Goal: Task Accomplishment & Management: Manage account settings

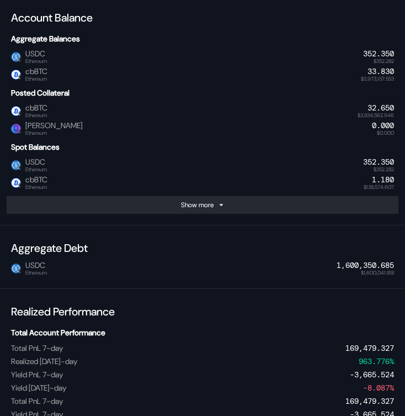
scroll to position [372, 0]
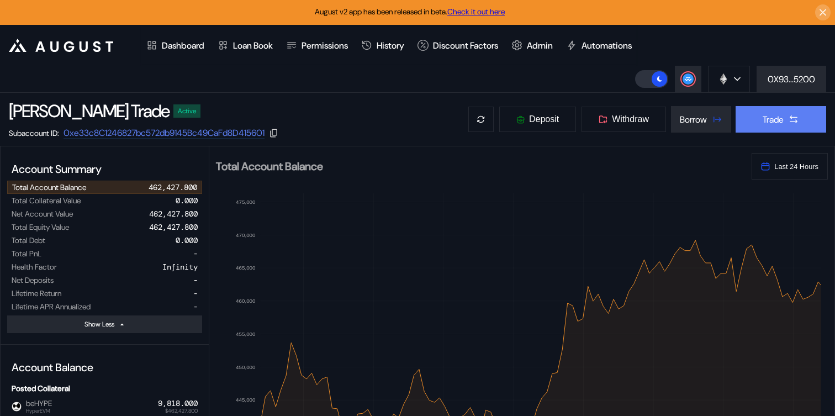
click at [405, 117] on div "Trade" at bounding box center [772, 120] width 21 height 12
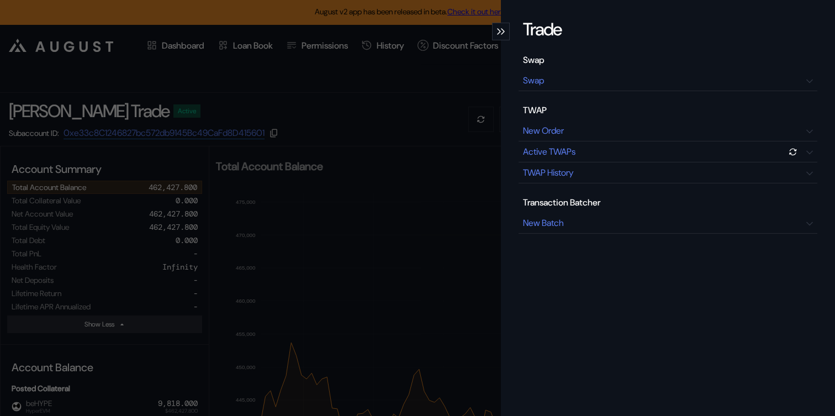
click at [405, 30] on icon "modal" at bounding box center [499, 31] width 4 height 7
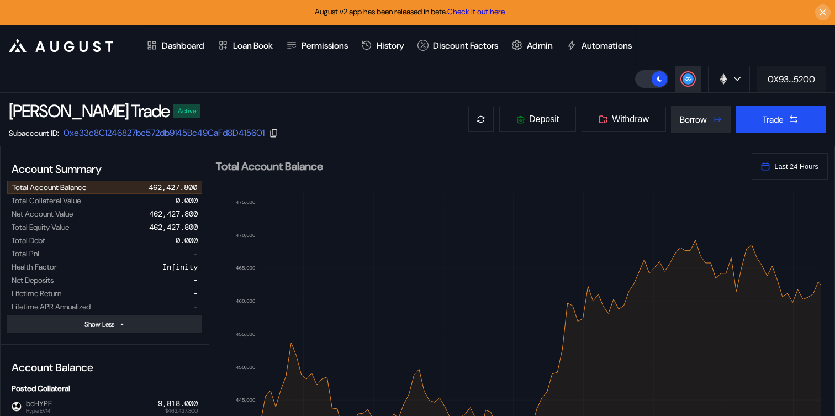
click at [405, 73] on div "0X93...5200" at bounding box center [790, 79] width 47 height 12
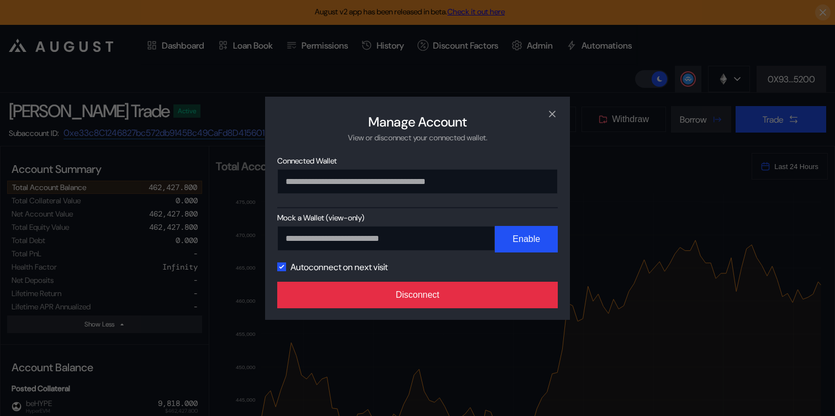
click at [405, 289] on button "Disconnect" at bounding box center [417, 295] width 280 height 27
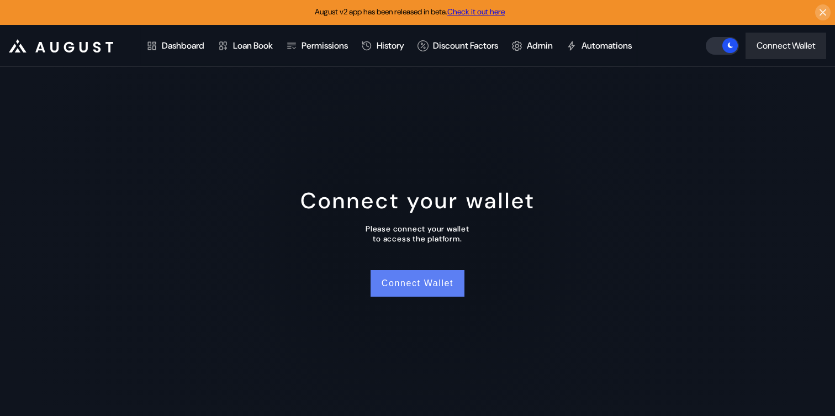
click at [405, 274] on button "Connect Wallet" at bounding box center [417, 283] width 94 height 27
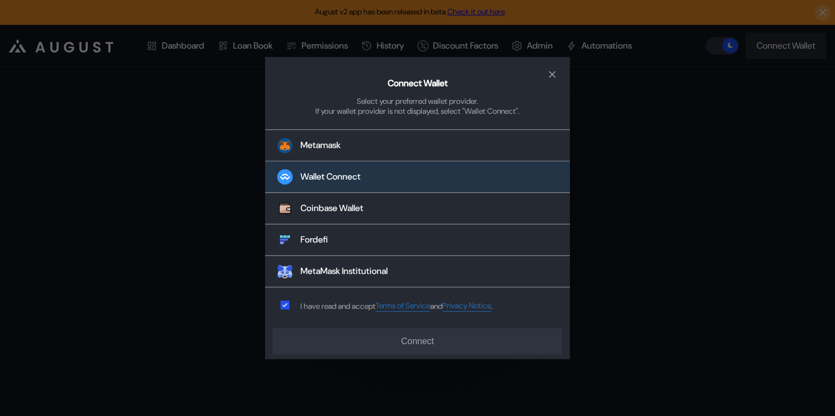
click at [359, 172] on div "Wallet Connect" at bounding box center [330, 177] width 60 height 12
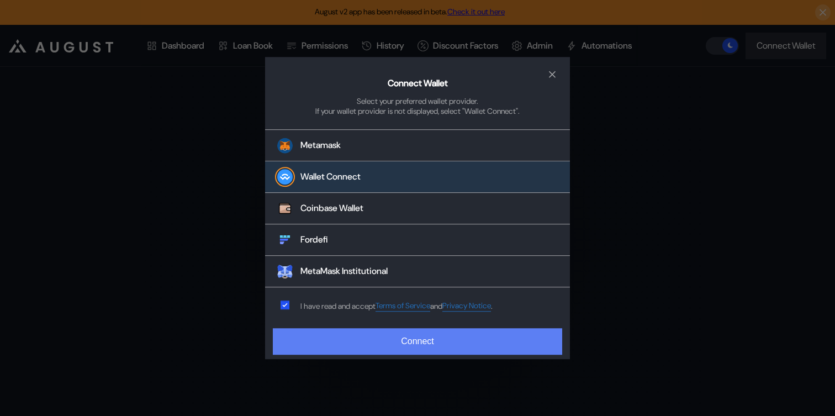
click at [405, 347] on button "Connect" at bounding box center [417, 341] width 289 height 27
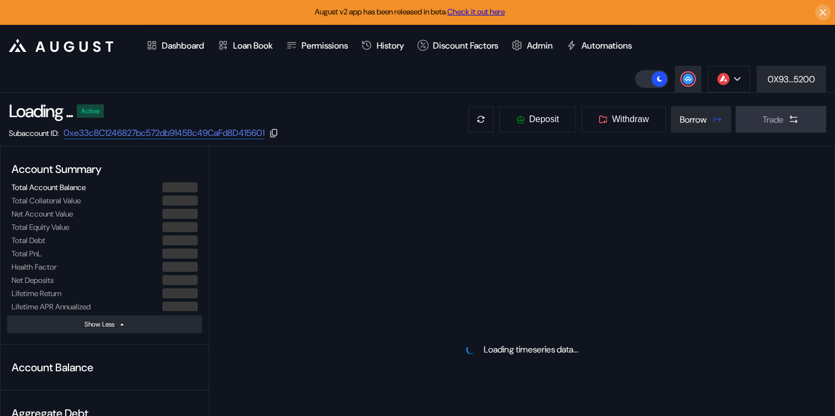
select select "*"
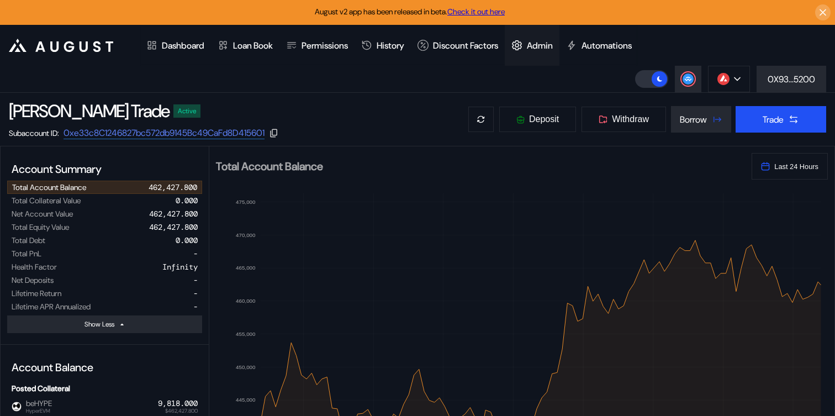
click at [405, 50] on div "Admin" at bounding box center [540, 46] width 26 height 12
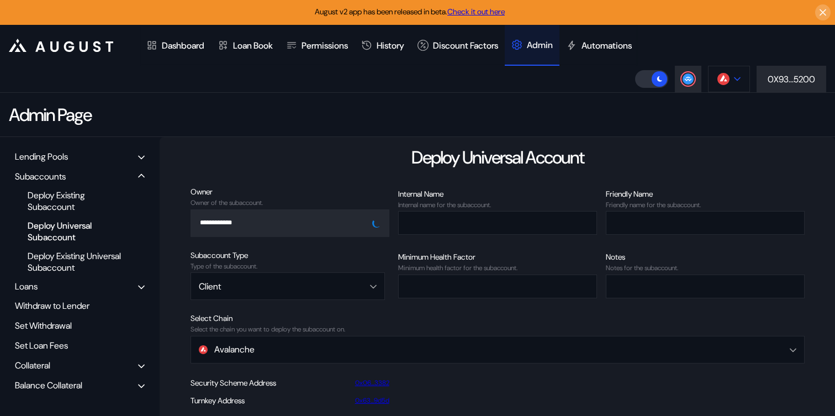
click at [405, 81] on img at bounding box center [723, 79] width 12 height 12
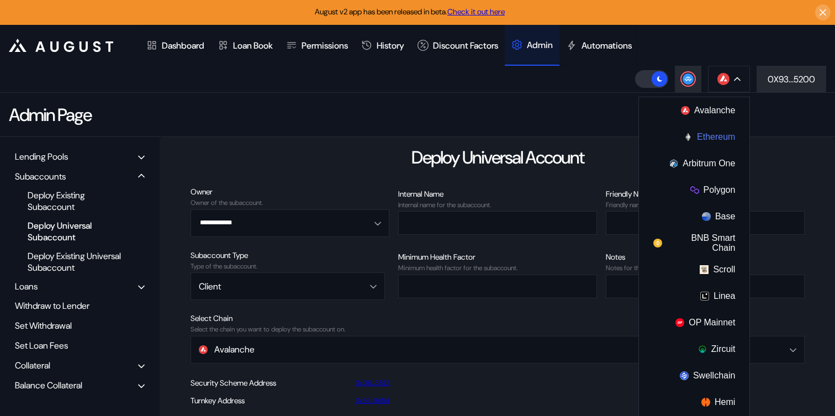
click at [405, 135] on button "Ethereum" at bounding box center [694, 137] width 110 height 27
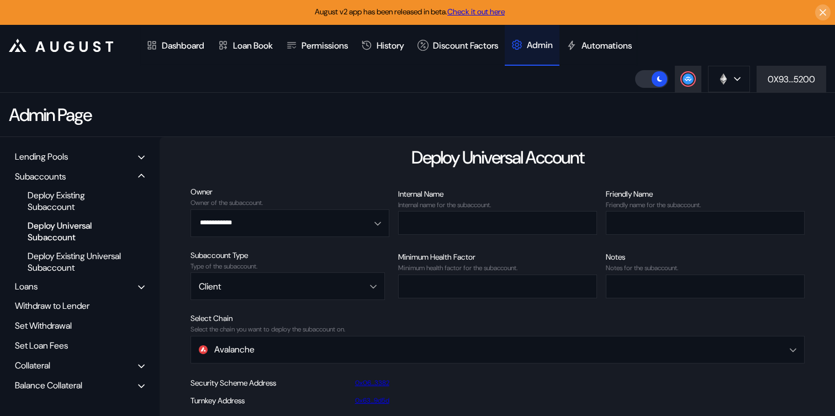
click at [74, 386] on div "Balance Collateral" at bounding box center [48, 385] width 67 height 12
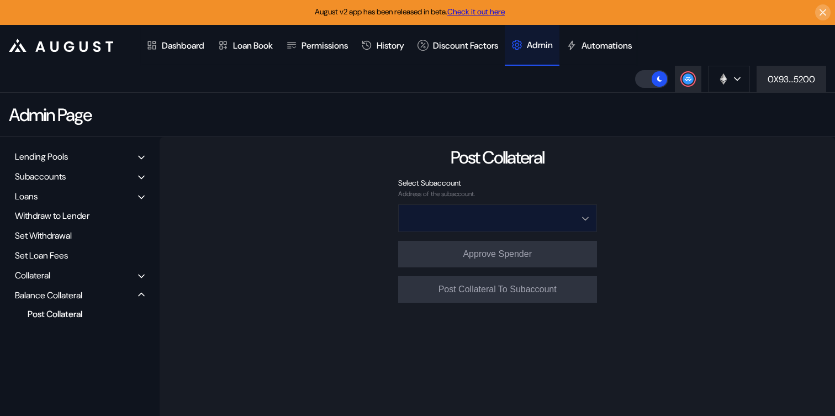
click at [405, 219] on input "Open menu" at bounding box center [491, 218] width 170 height 27
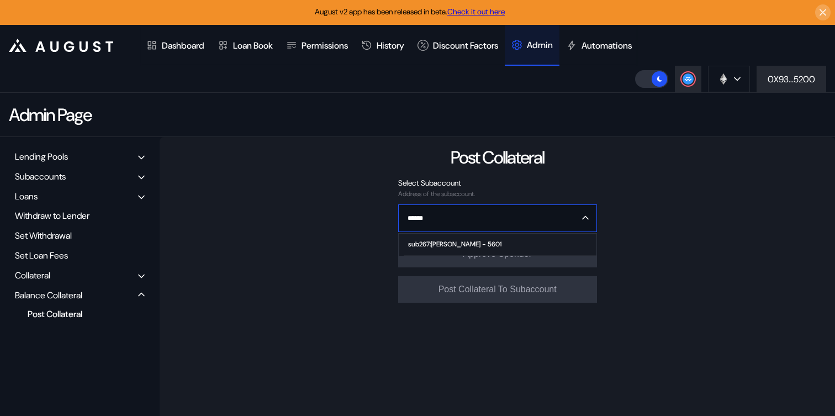
click at [405, 244] on div "sub267:[PERSON_NAME] - 5601" at bounding box center [454, 244] width 93 height 8
type input "**********"
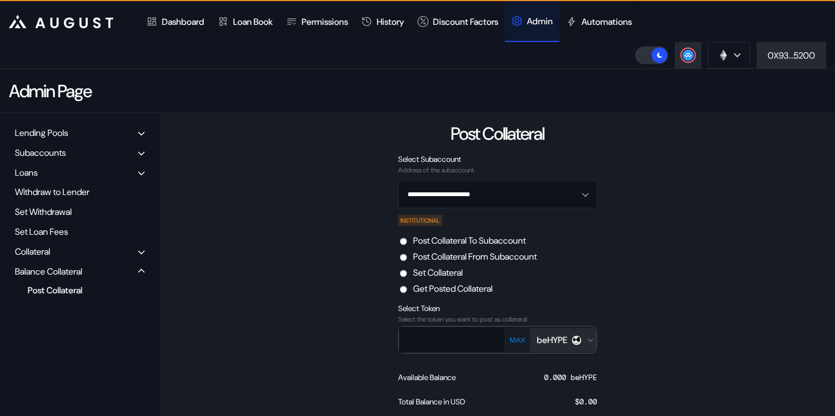
scroll to position [27, 0]
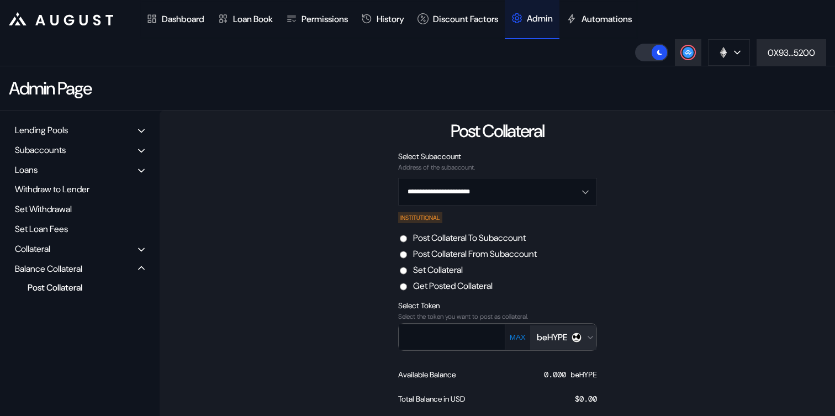
click at [405, 268] on label "Set Collateral" at bounding box center [438, 270] width 50 height 12
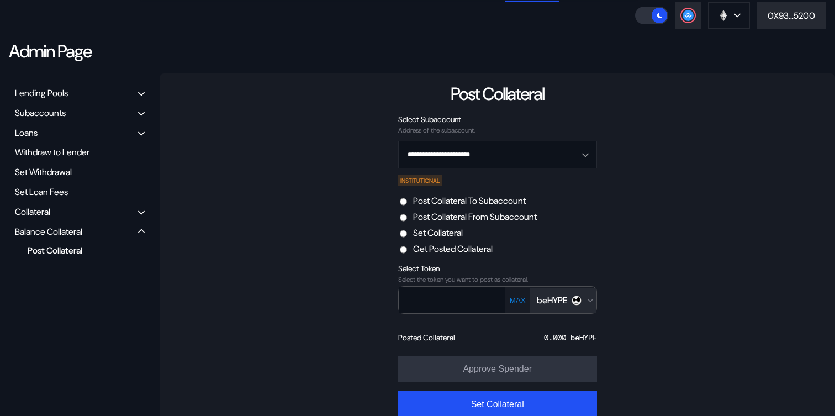
scroll to position [83, 0]
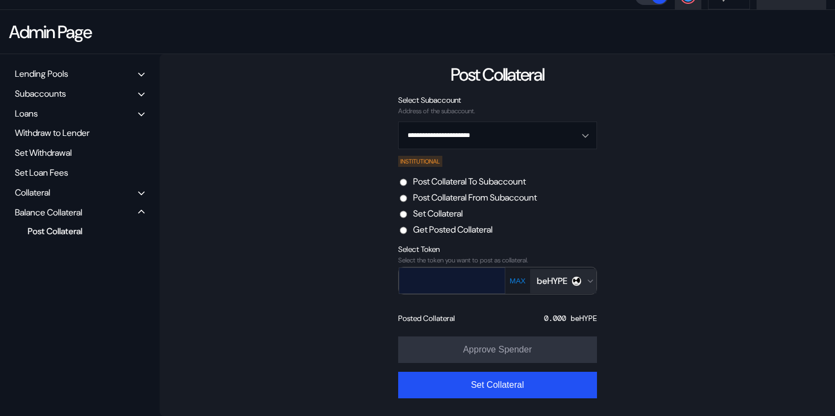
click at [405, 287] on input "text" at bounding box center [443, 280] width 89 height 23
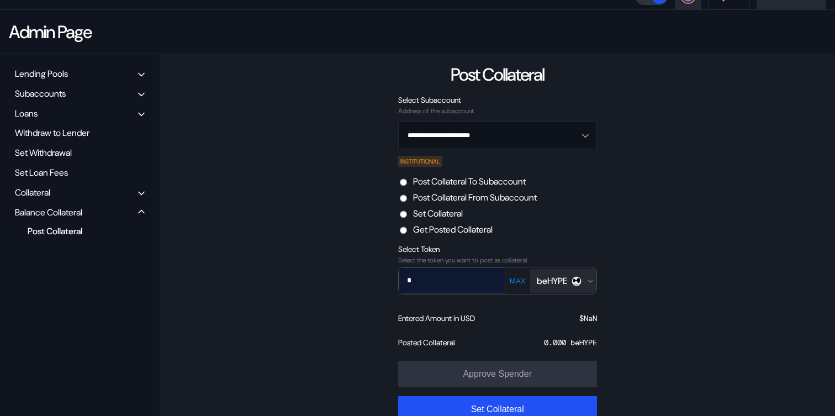
paste input "****"
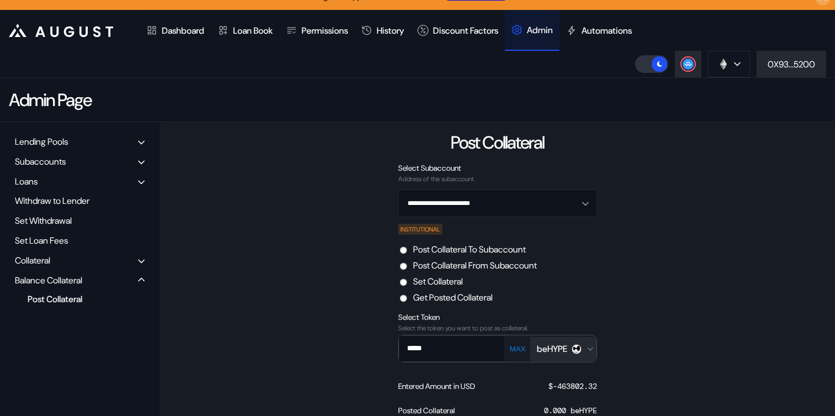
scroll to position [0, 0]
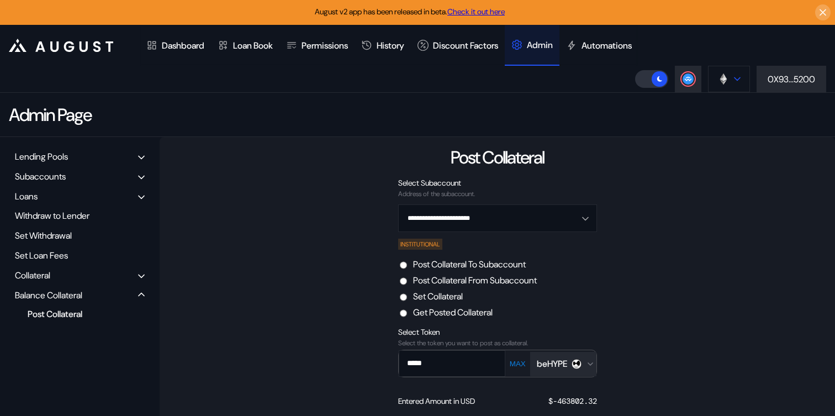
type input "*****"
click at [405, 80] on button at bounding box center [729, 79] width 42 height 27
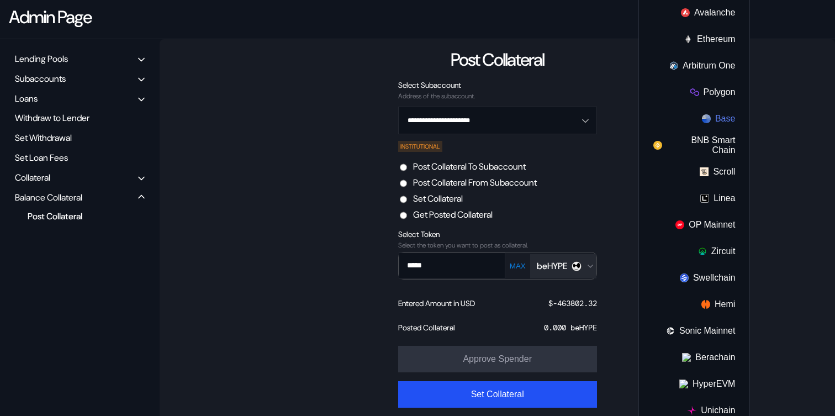
scroll to position [108, 0]
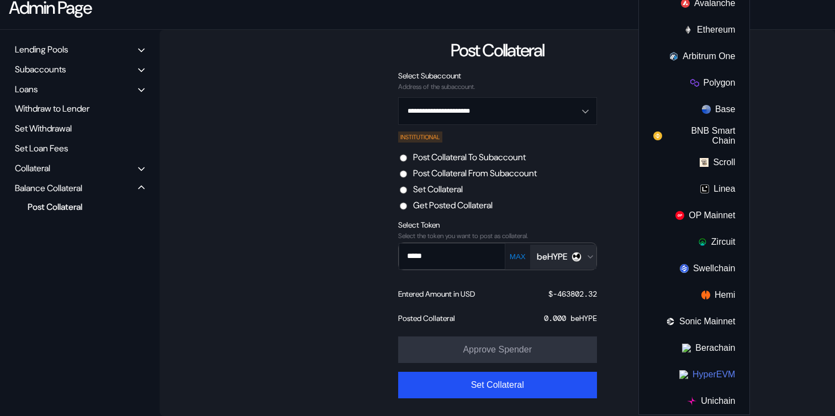
click at [405, 372] on button "HyperEVM" at bounding box center [694, 374] width 110 height 27
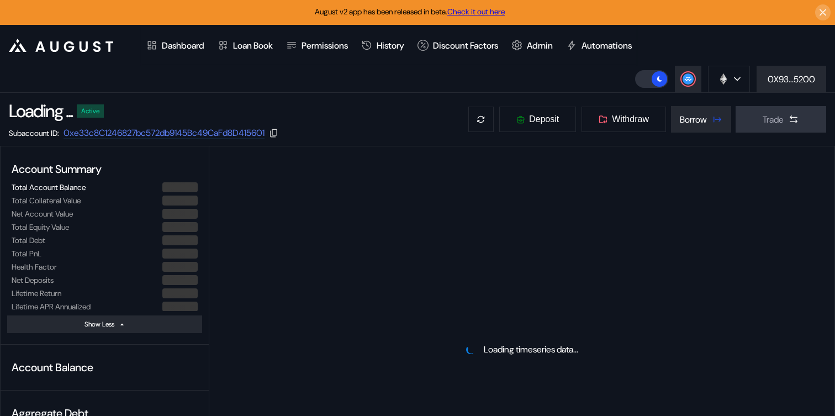
select select "*"
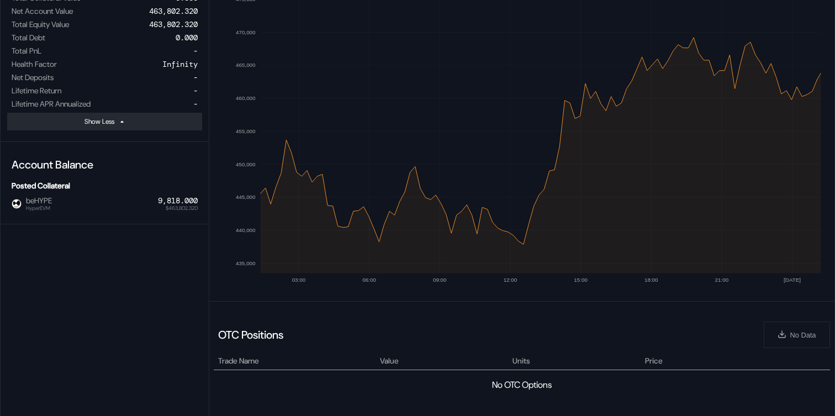
scroll to position [247, 0]
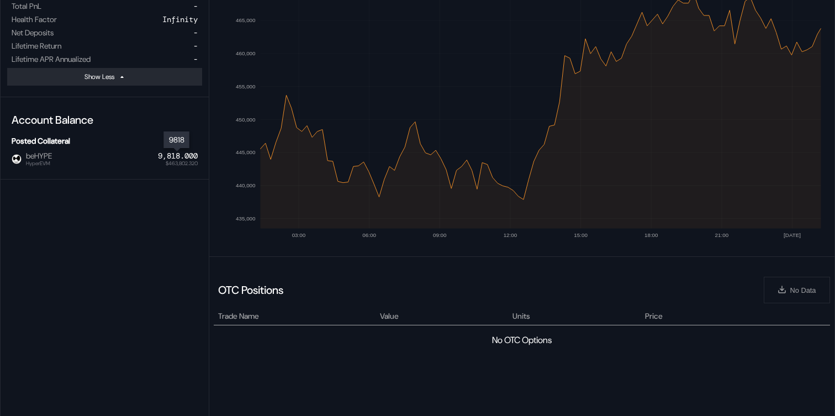
click at [179, 153] on div "9,818.000" at bounding box center [178, 155] width 40 height 9
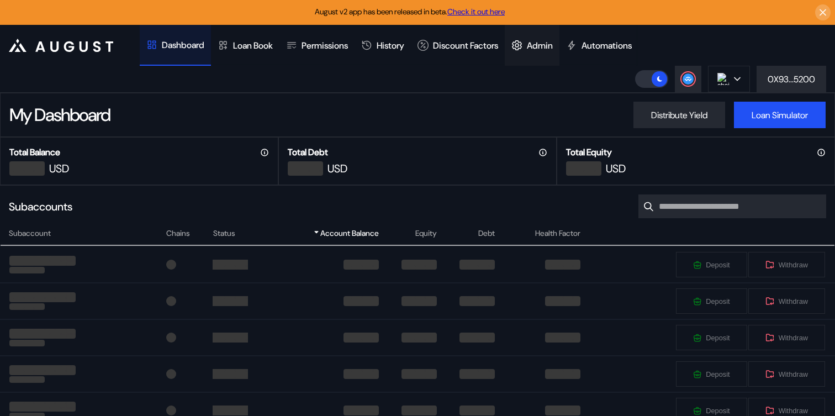
click at [527, 47] on div at bounding box center [518, 45] width 15 height 11
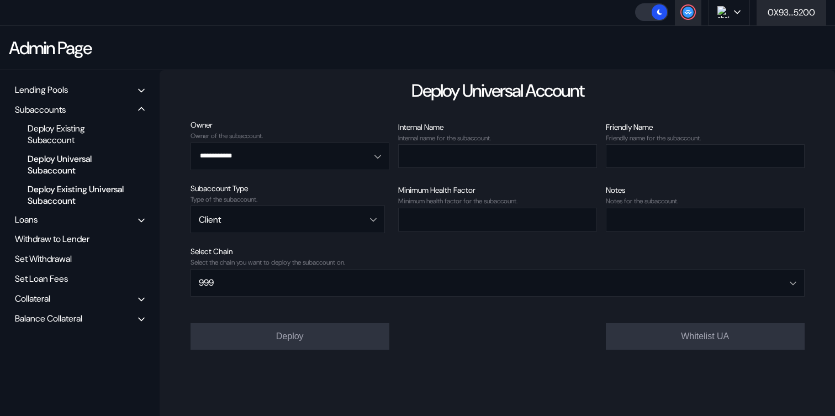
scroll to position [70, 0]
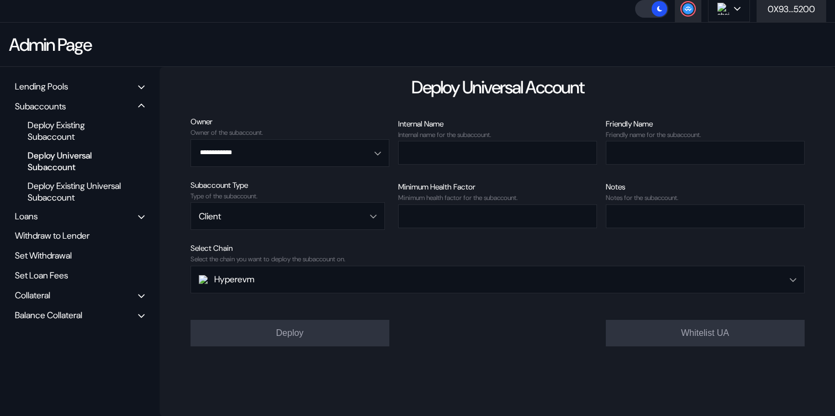
click at [76, 315] on div "Balance Collateral" at bounding box center [48, 315] width 67 height 12
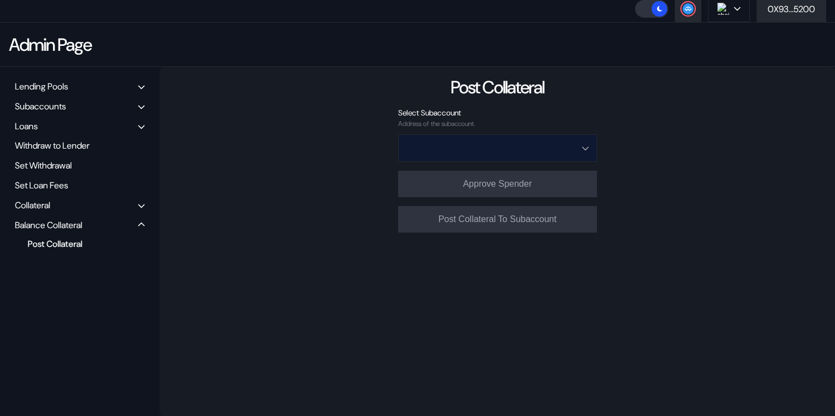
click at [452, 142] on input "Open menu" at bounding box center [491, 148] width 170 height 27
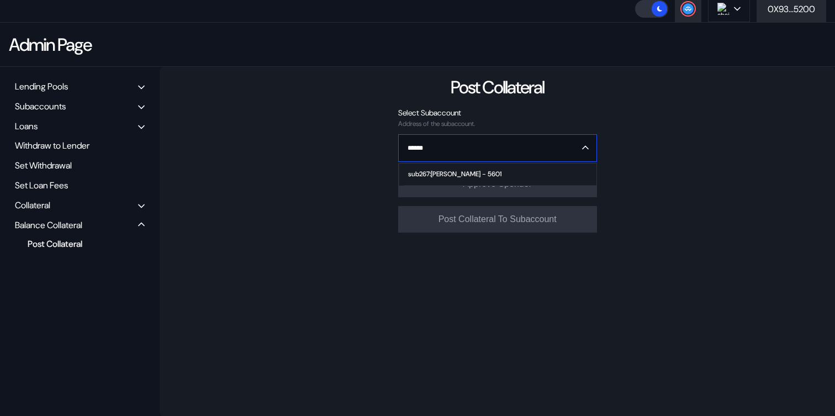
click at [441, 172] on div "sub267:[PERSON_NAME] - 5601" at bounding box center [454, 174] width 93 height 8
type input "**********"
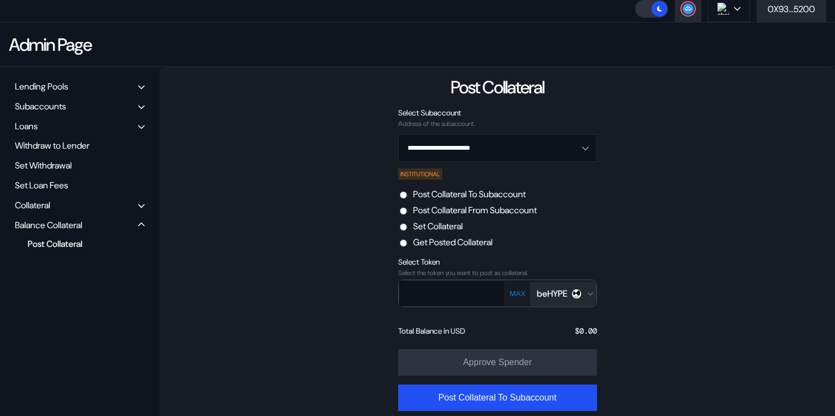
click at [452, 229] on label "Set Collateral" at bounding box center [438, 226] width 50 height 12
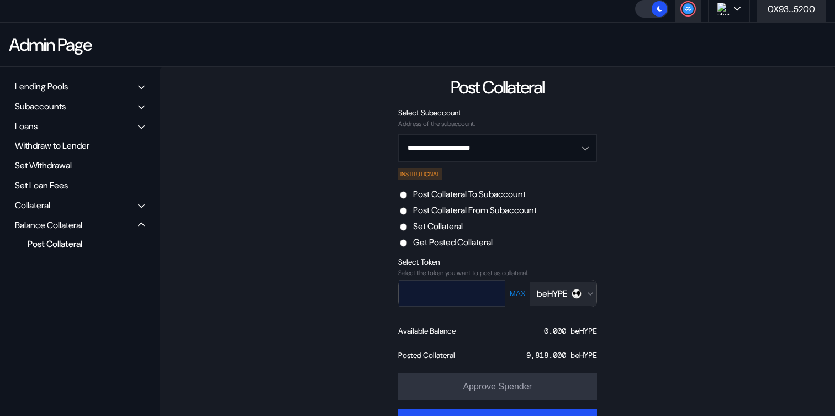
click at [465, 294] on input "text" at bounding box center [443, 293] width 89 height 23
paste input "****"
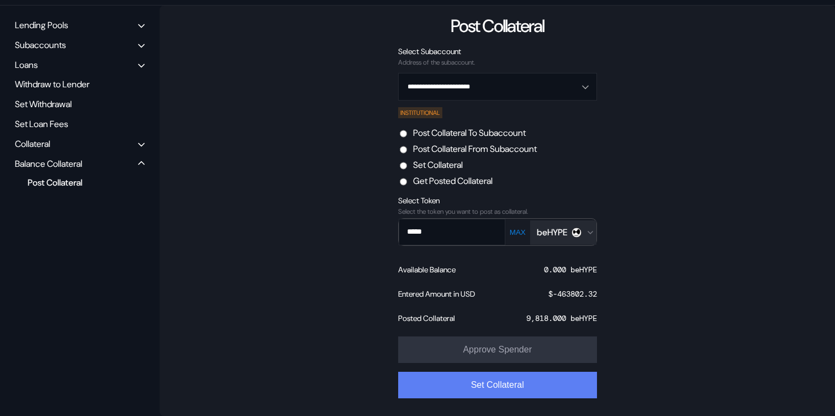
type input "*****"
click at [526, 379] on button "Set Collateral" at bounding box center [497, 385] width 199 height 27
